Goal: Information Seeking & Learning: Learn about a topic

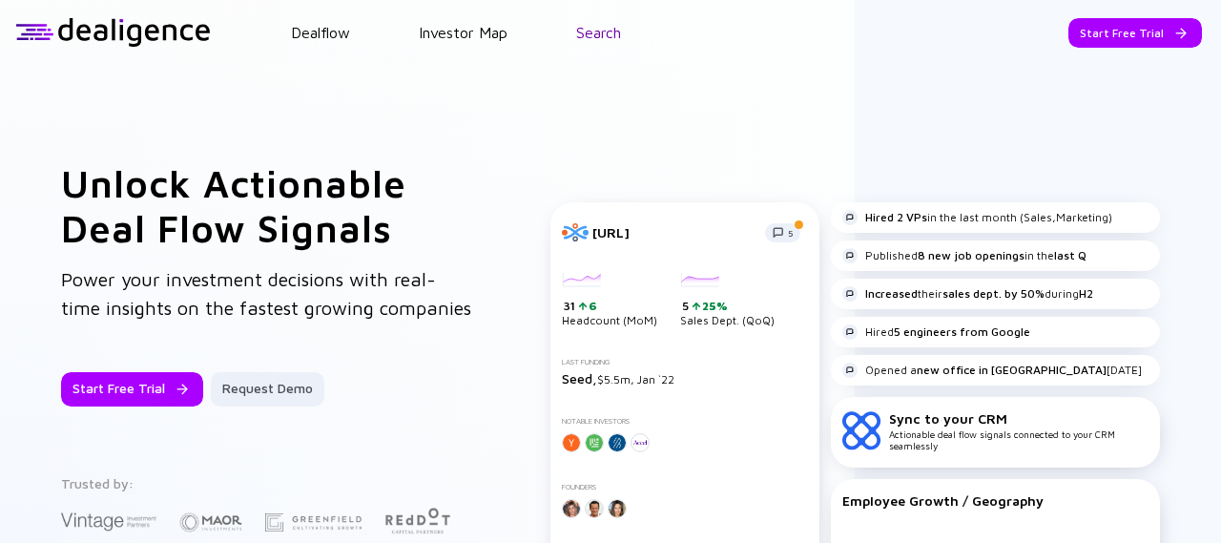
click at [591, 32] on link "Search" at bounding box center [598, 32] width 45 height 17
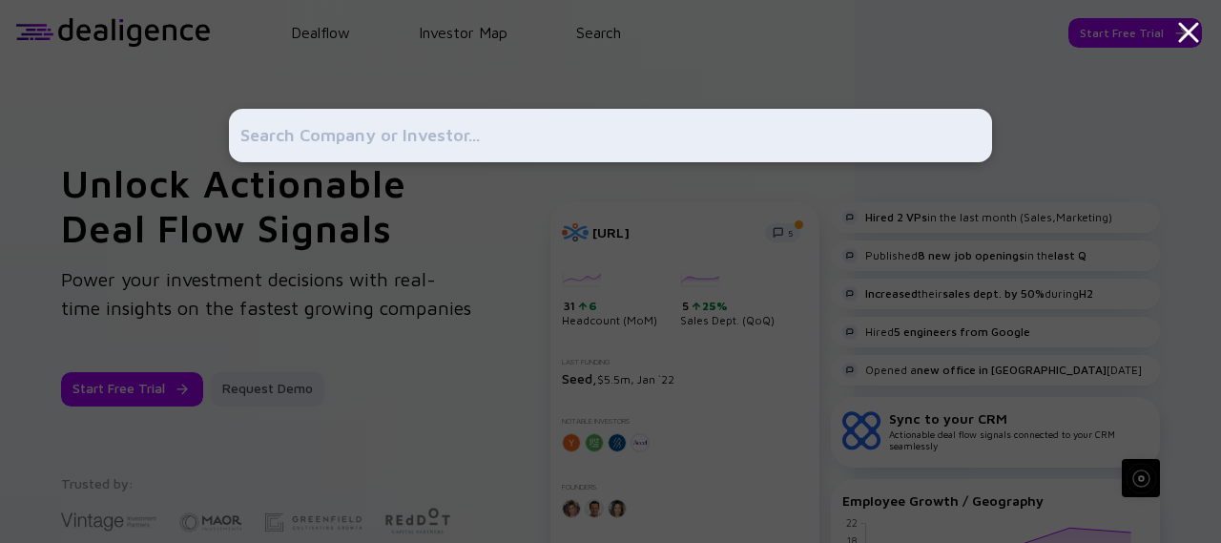
click at [589, 133] on input "text" at bounding box center [610, 135] width 740 height 34
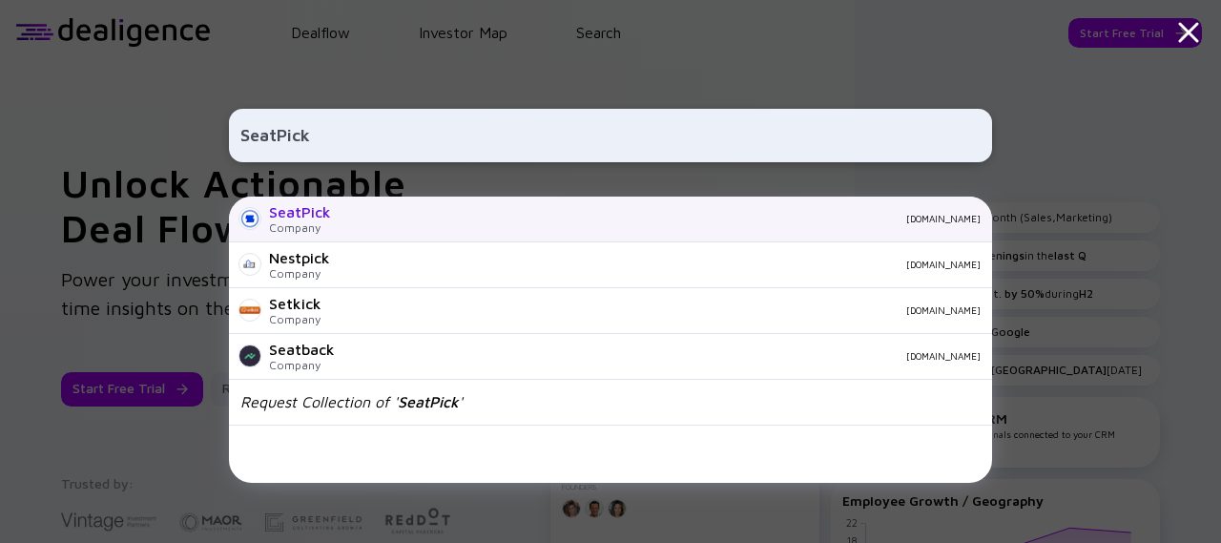
type input "SeatPick"
click at [372, 226] on div "SeatPick Company [DOMAIN_NAME]" at bounding box center [610, 219] width 763 height 46
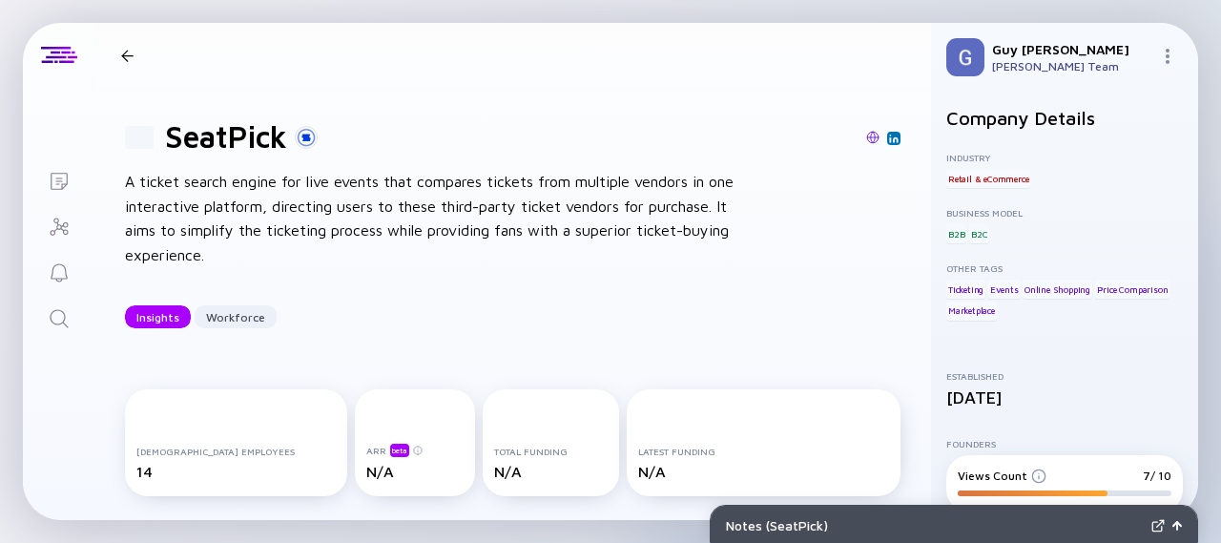
click at [751, 275] on div "81 SeatPick A ticket search engine for live events that compares tickets from m…" at bounding box center [512, 223] width 837 height 271
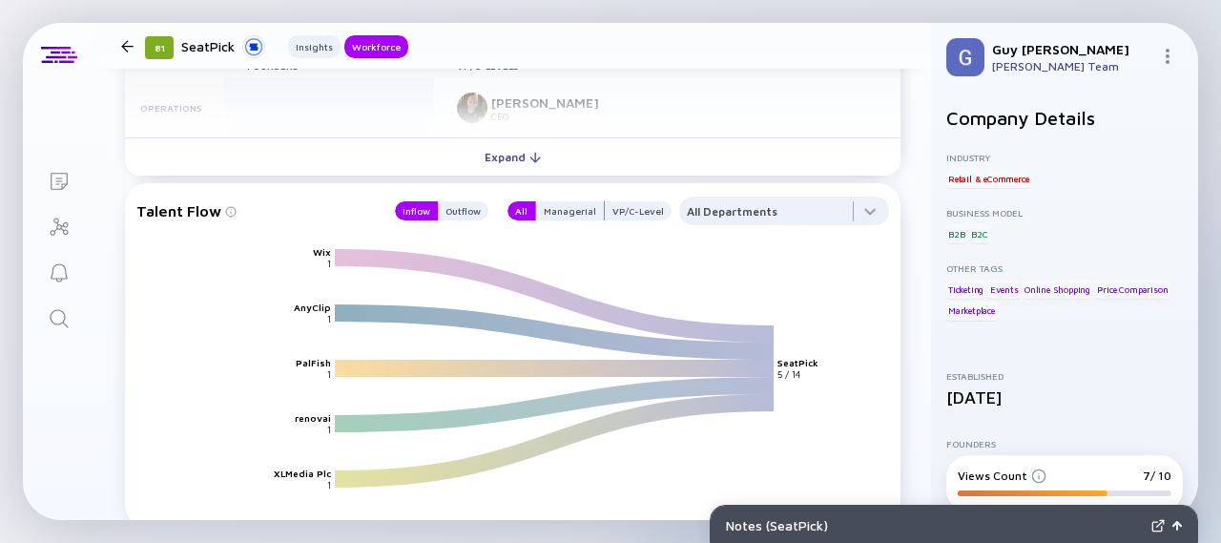
scroll to position [1622, 0]
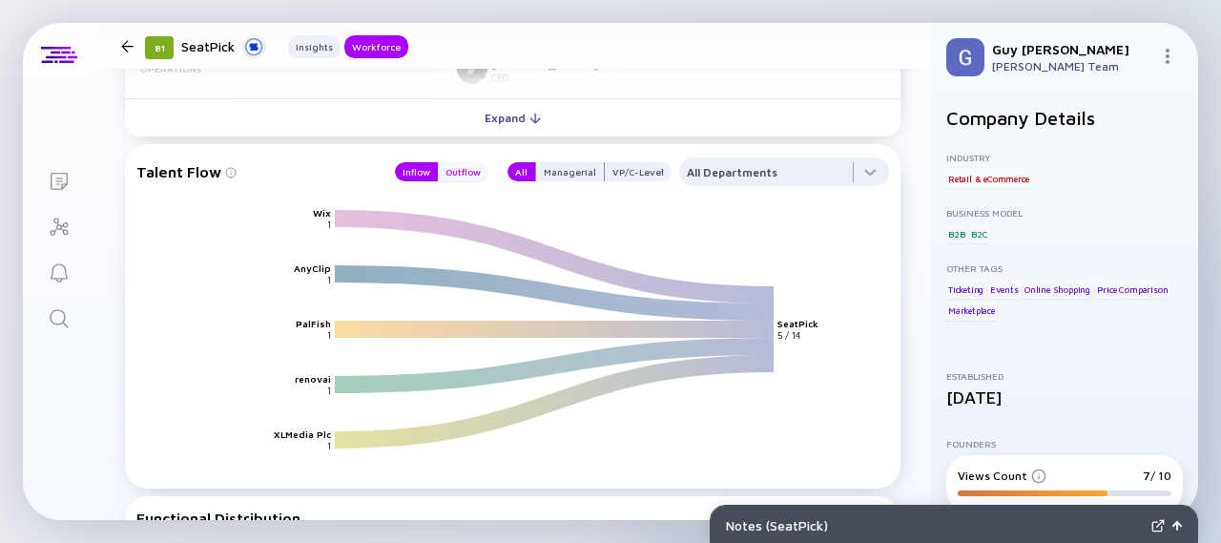
click at [454, 174] on div "Outflow" at bounding box center [463, 171] width 51 height 19
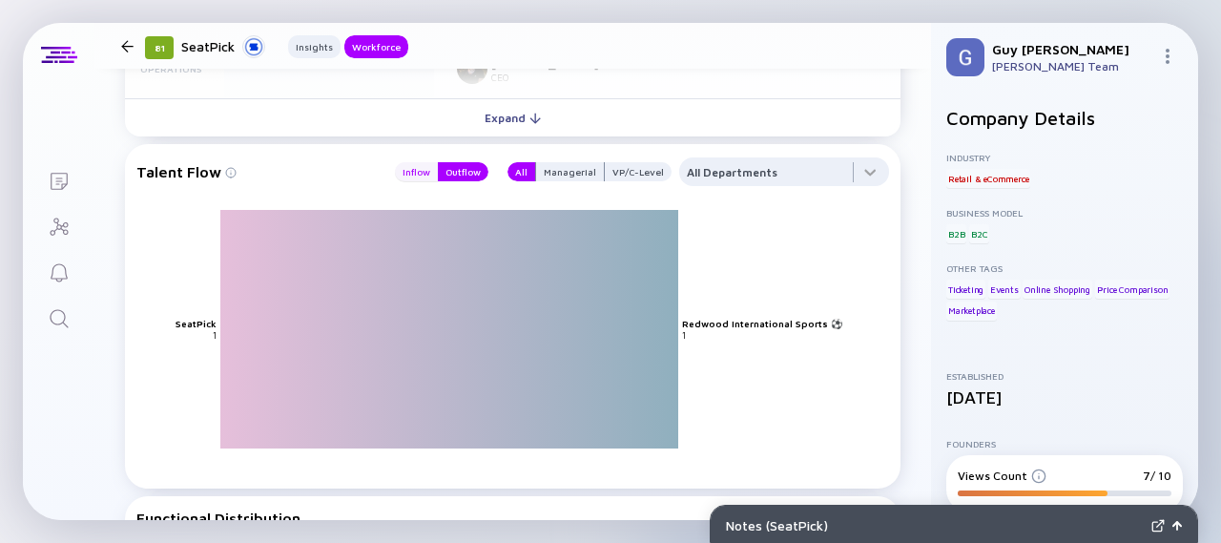
click at [416, 170] on div "Inflow" at bounding box center [416, 171] width 43 height 19
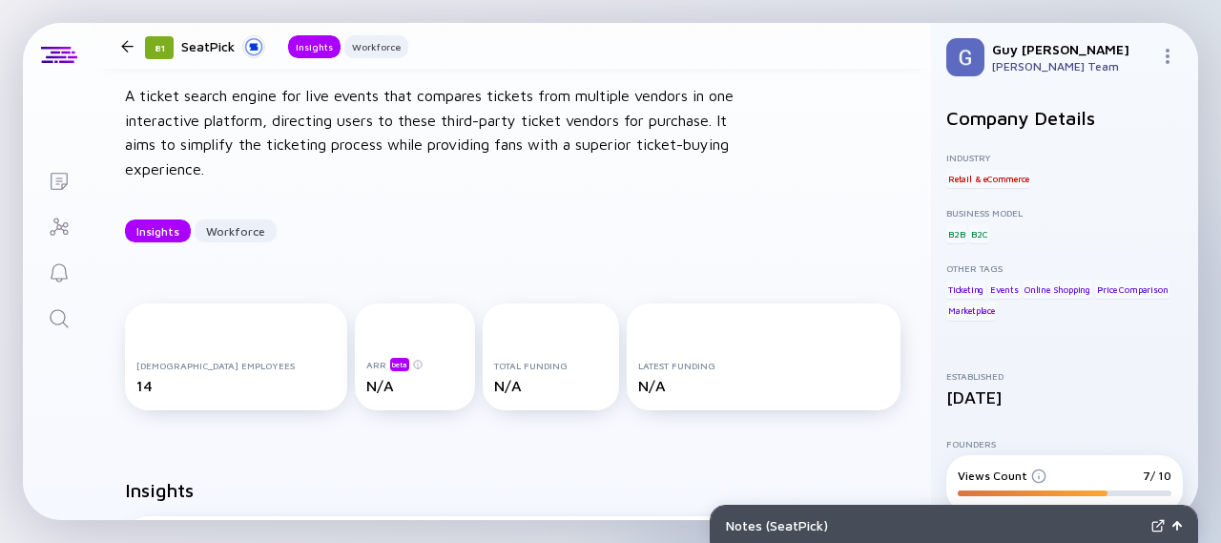
scroll to position [0, 0]
